Goal: Task Accomplishment & Management: Manage account settings

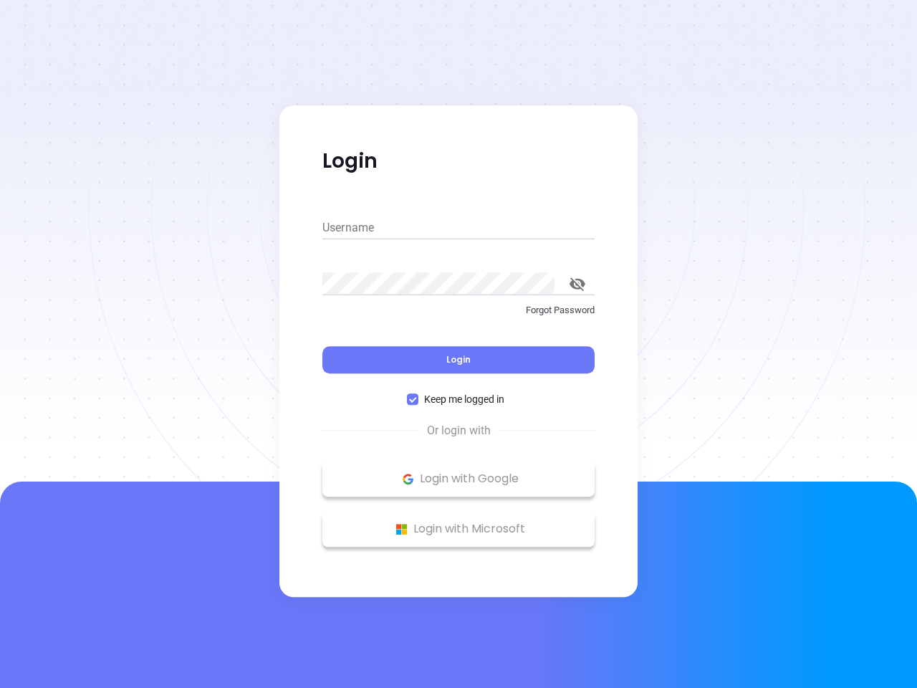
click at [459, 344] on div "Login" at bounding box center [458, 351] width 272 height 44
click at [459, 228] on input "Username" at bounding box center [458, 227] width 272 height 23
click at [578, 284] on icon "toggle password visibility" at bounding box center [578, 284] width 16 height 14
click at [459, 360] on span "Login" at bounding box center [458, 359] width 24 height 12
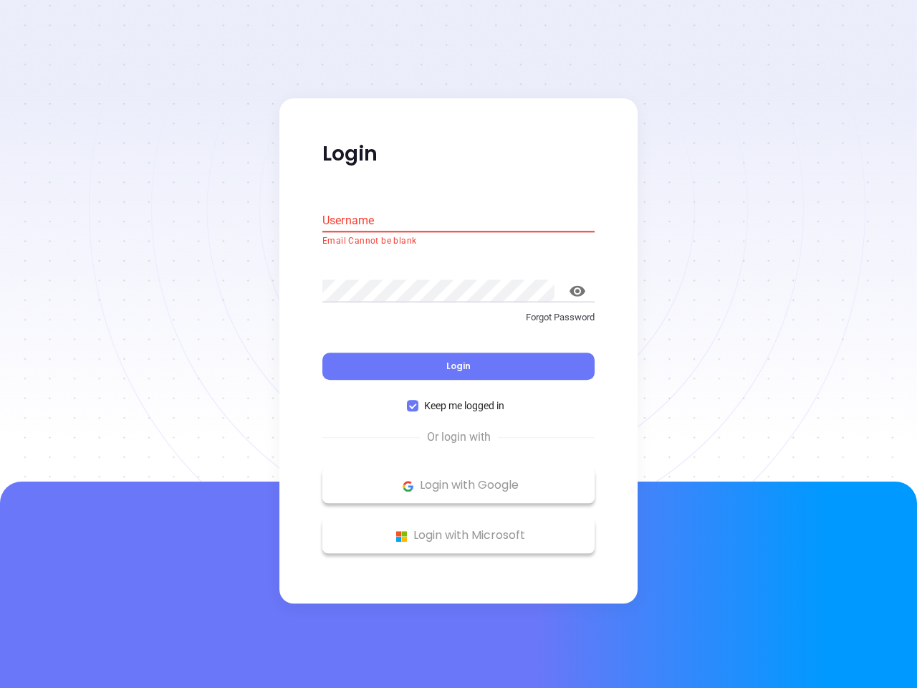
click at [459, 399] on span "Keep me logged in" at bounding box center [465, 406] width 92 height 16
click at [419, 401] on input "Keep me logged in" at bounding box center [412, 406] width 11 height 11
checkbox input "false"
click at [459, 479] on p "Login with Google" at bounding box center [459, 485] width 258 height 21
click at [459, 529] on p "Login with Microsoft" at bounding box center [459, 535] width 258 height 21
